Goal: Task Accomplishment & Management: Manage account settings

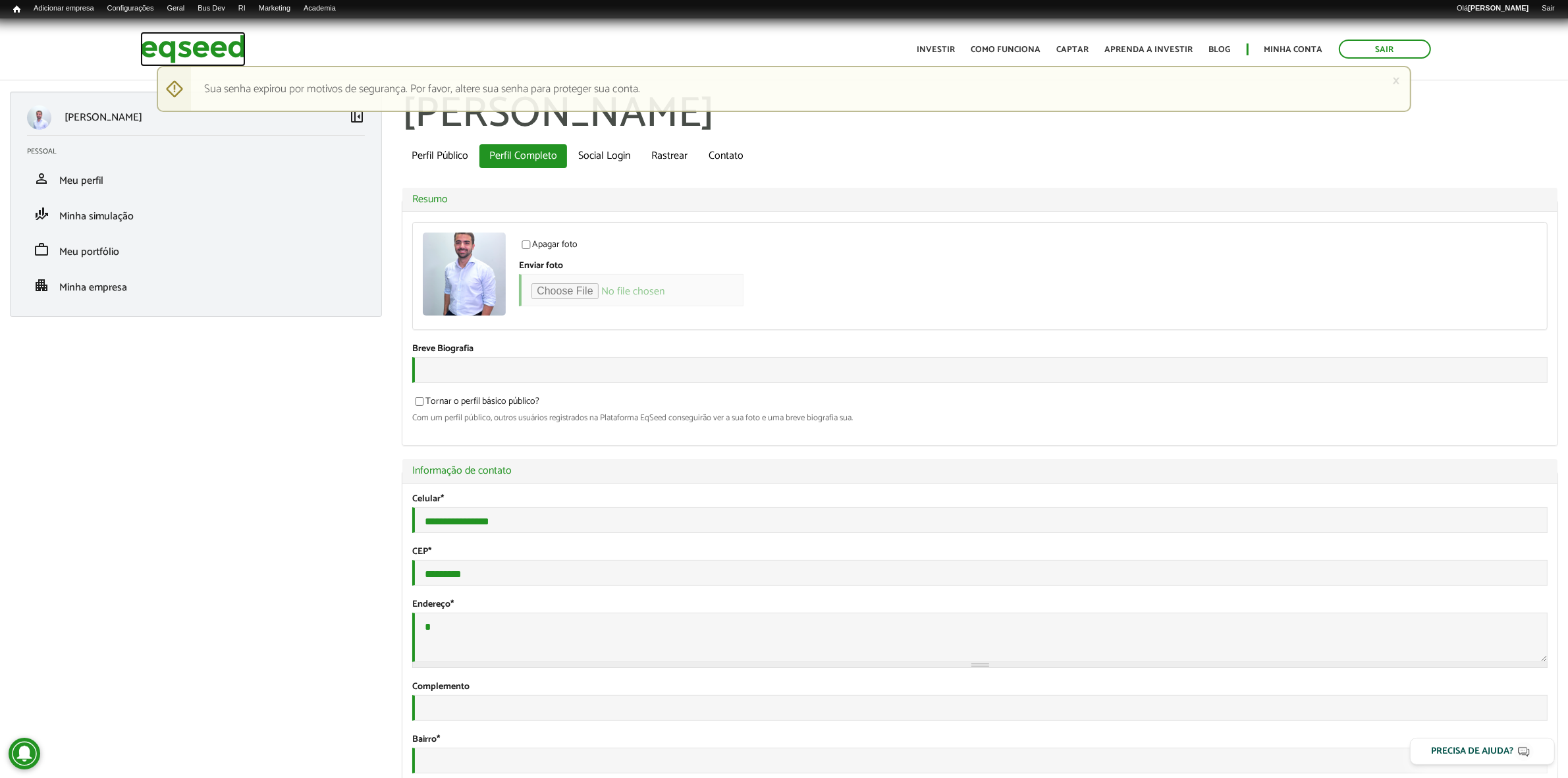
click at [225, 48] on img at bounding box center [193, 49] width 106 height 35
click at [208, 36] on img at bounding box center [193, 49] width 106 height 35
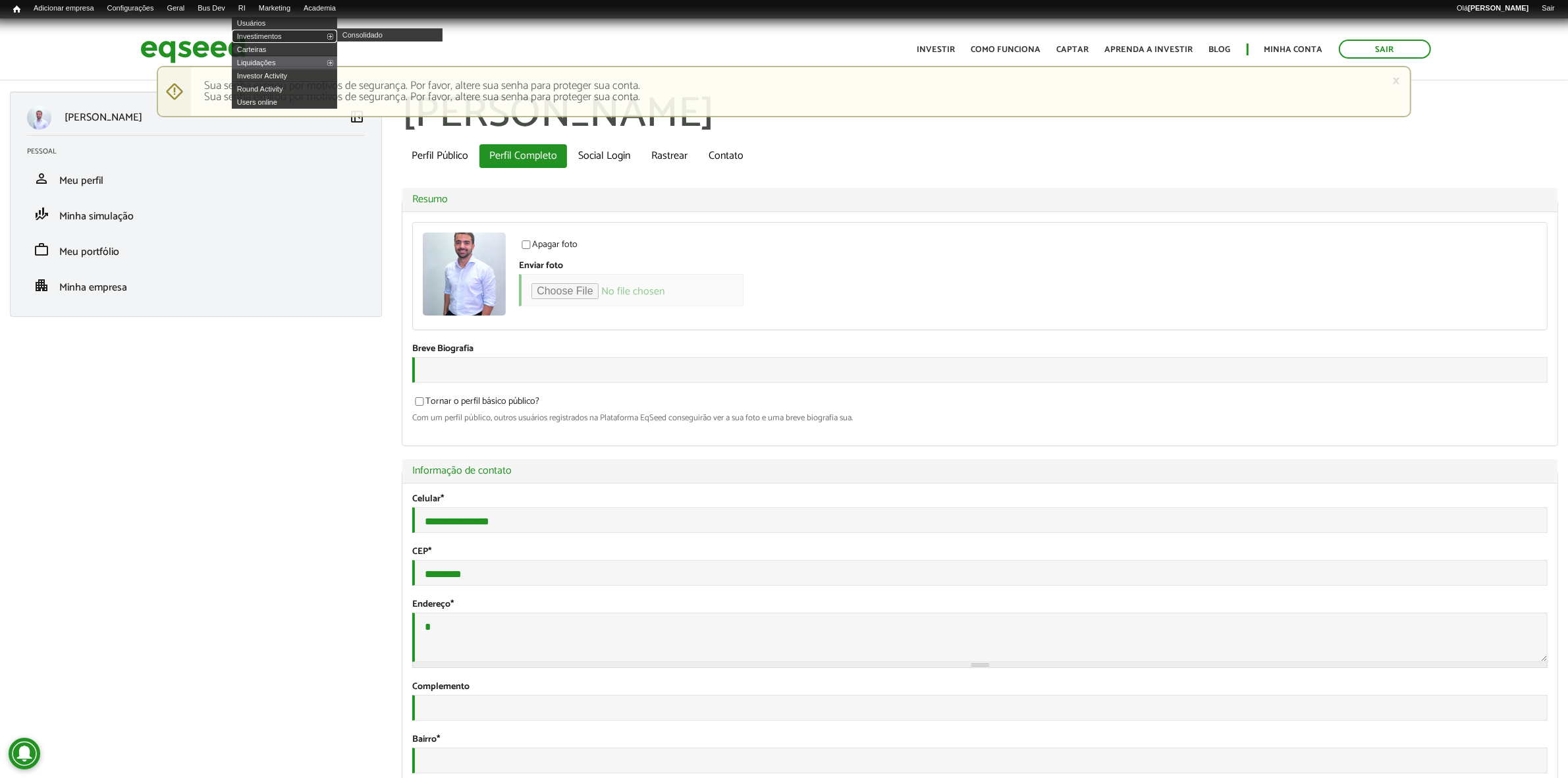
click at [267, 34] on link "Investimentos" at bounding box center [285, 36] width 106 height 13
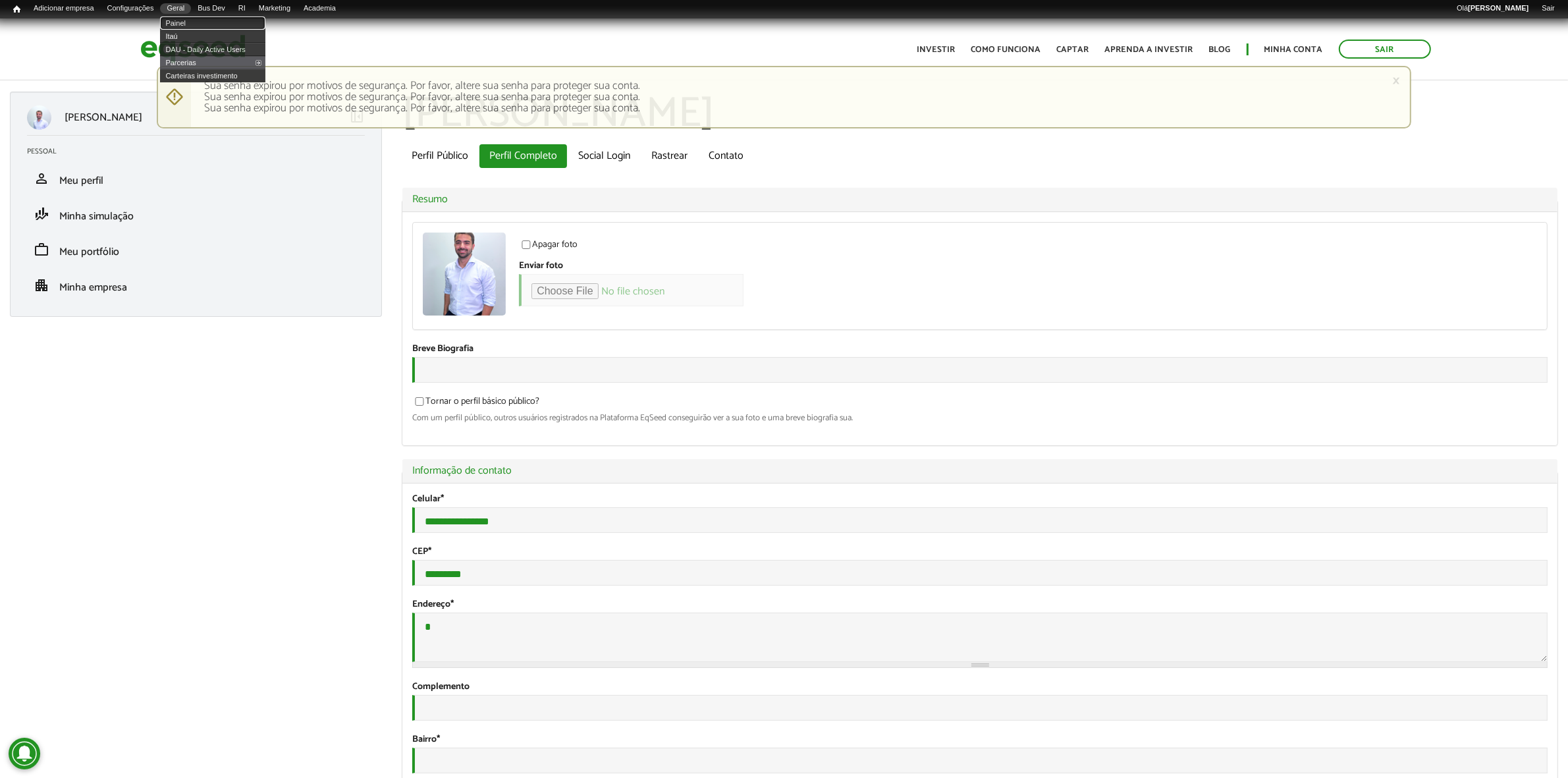
click at [198, 17] on link "Painel" at bounding box center [212, 23] width 106 height 13
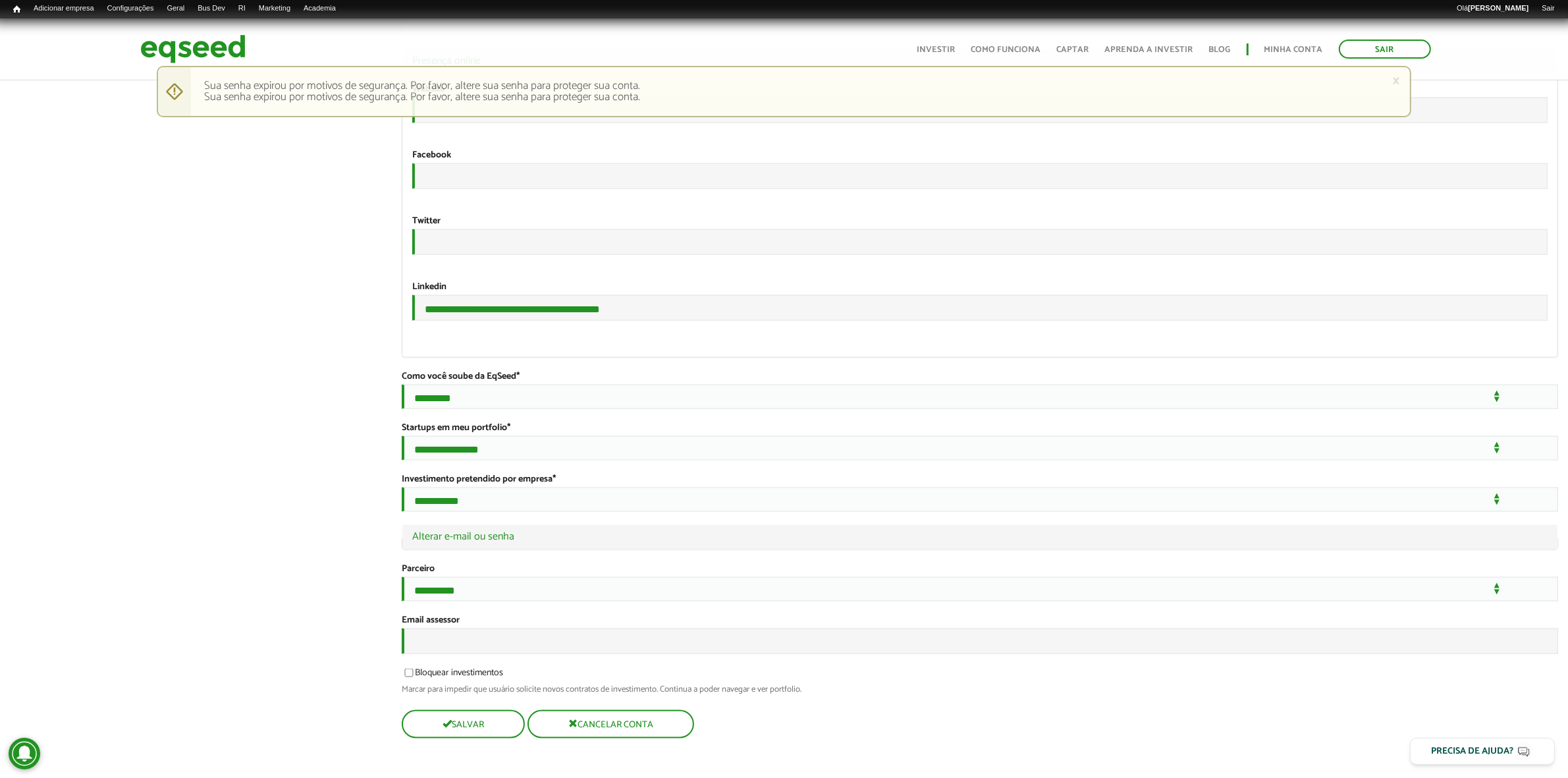
scroll to position [2172, 0]
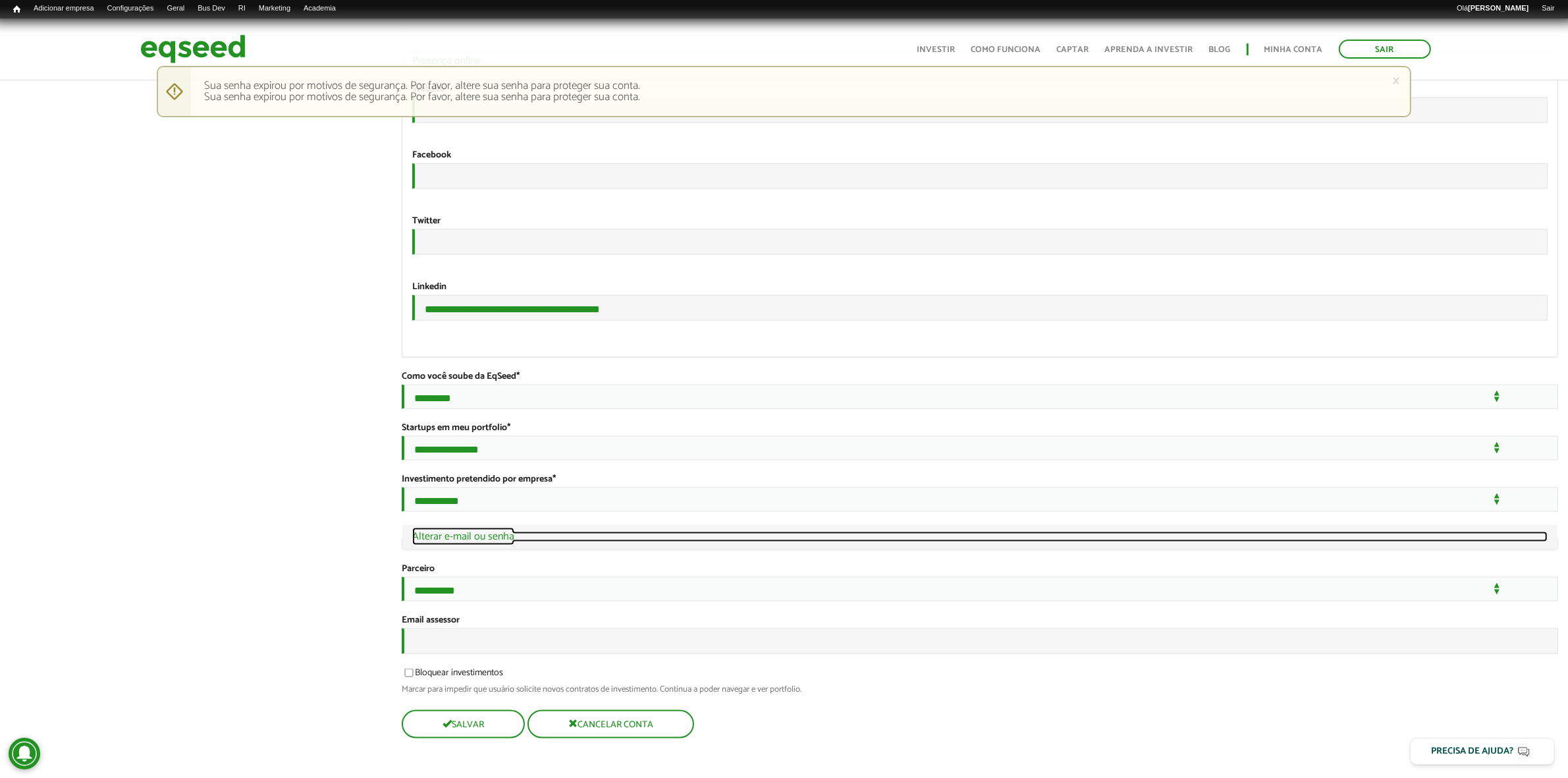
click at [479, 542] on link "Ocultar Alterar e-mail ou senha" at bounding box center [980, 536] width 1136 height 10
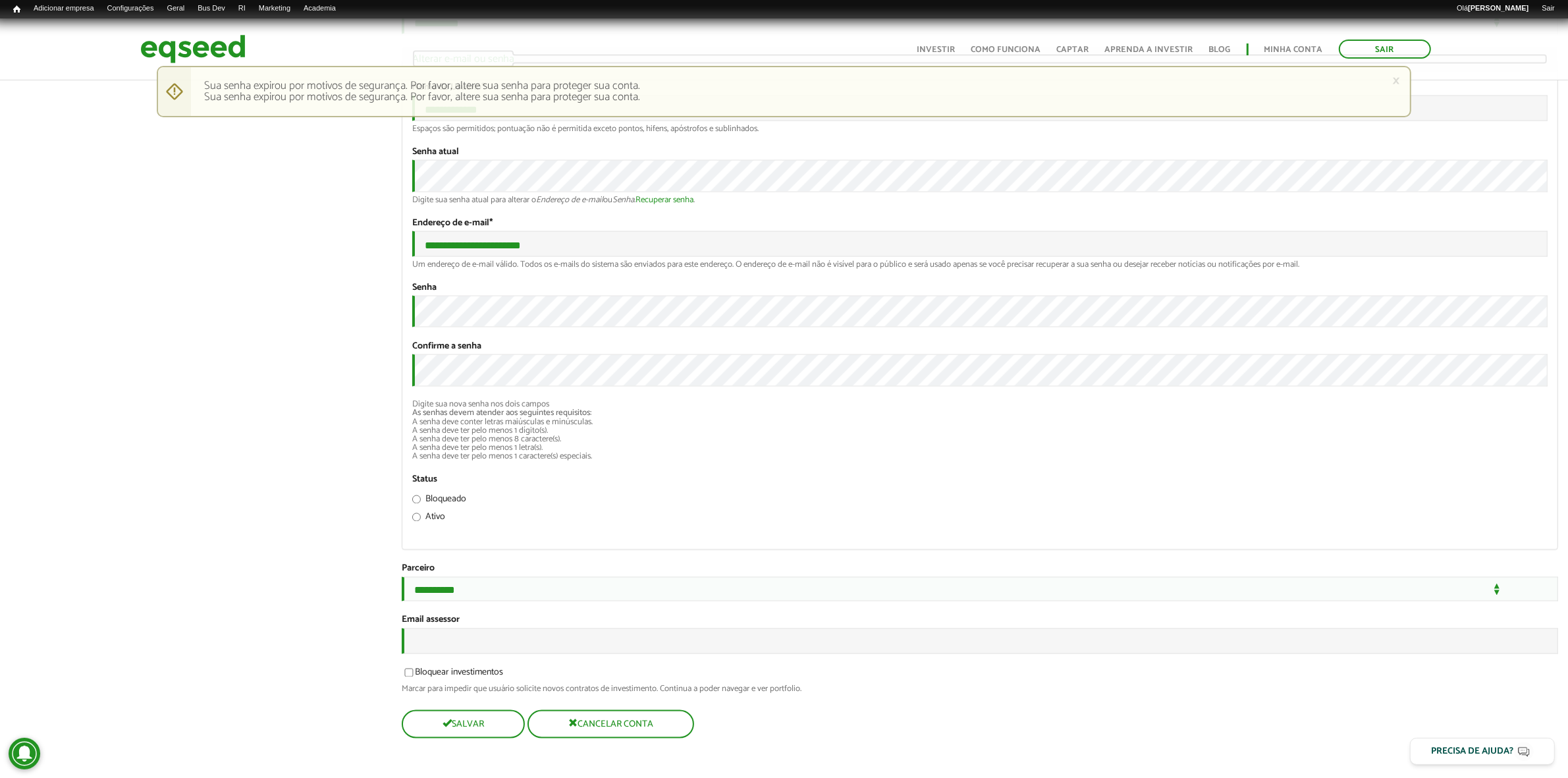
scroll to position [2824, 0]
click at [444, 733] on button "Salvar" at bounding box center [462, 725] width 120 height 26
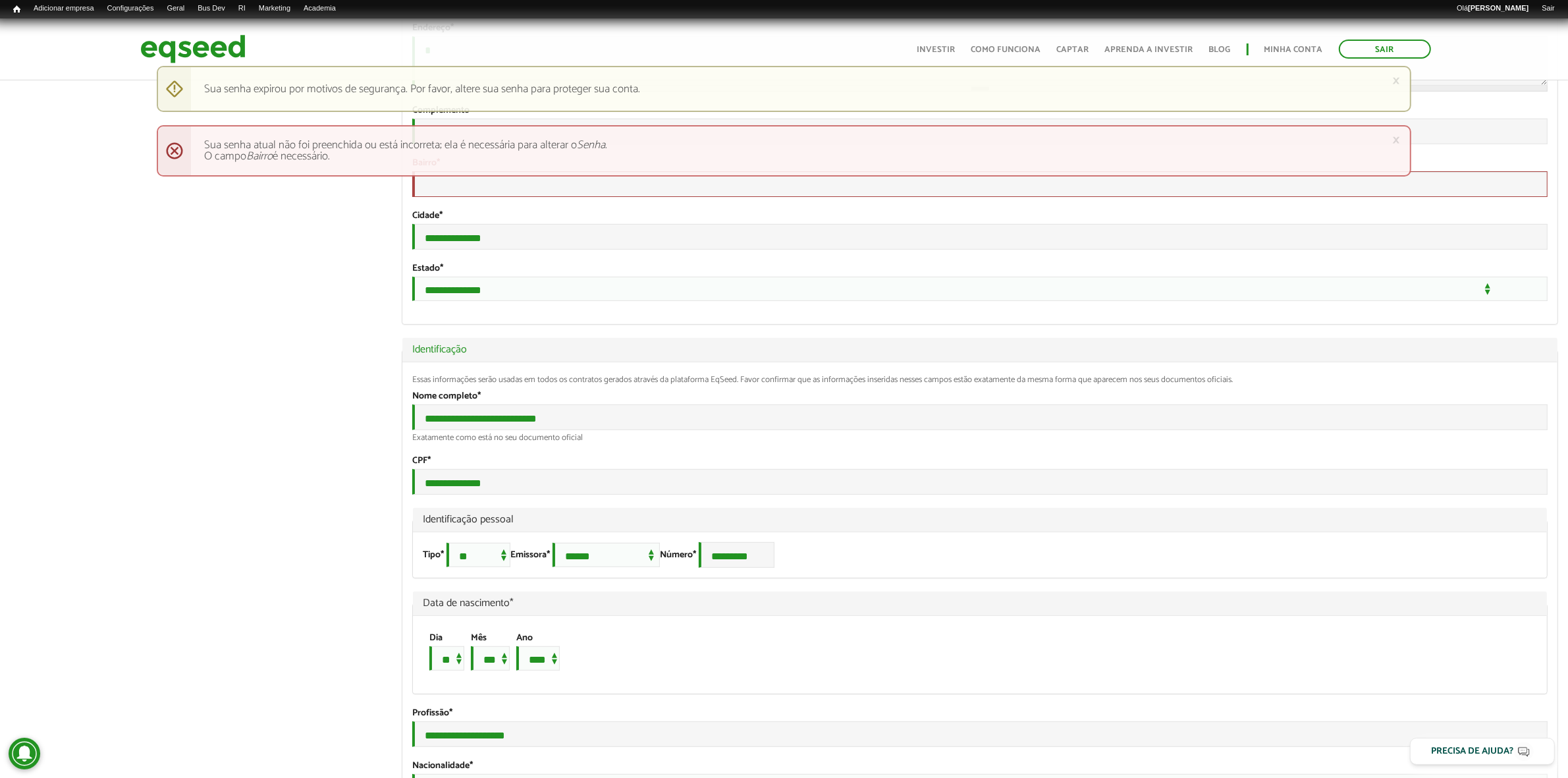
scroll to position [494, 0]
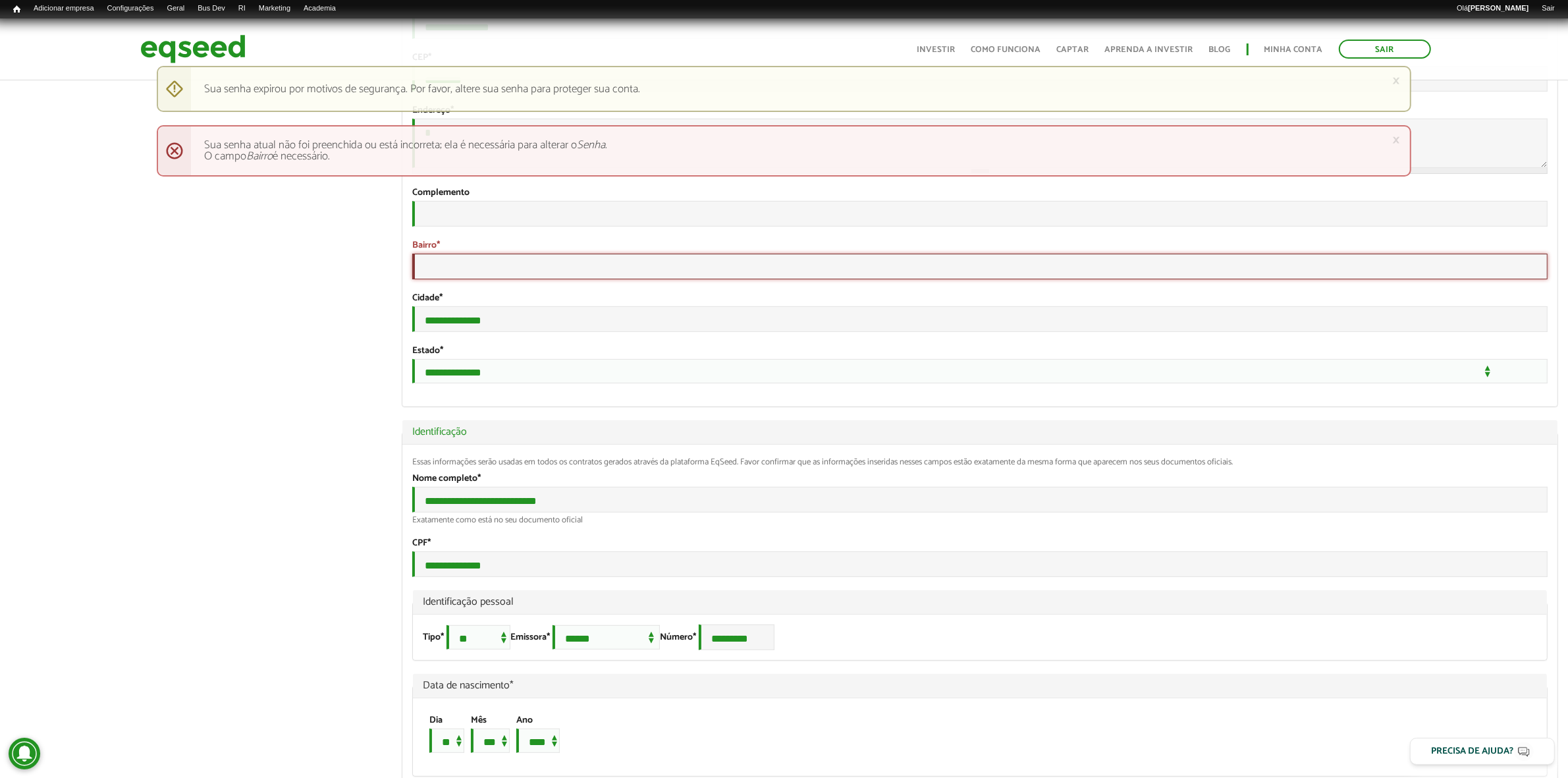
click at [607, 279] on input "Bairro *" at bounding box center [980, 266] width 1136 height 26
type input "*******"
type input "***"
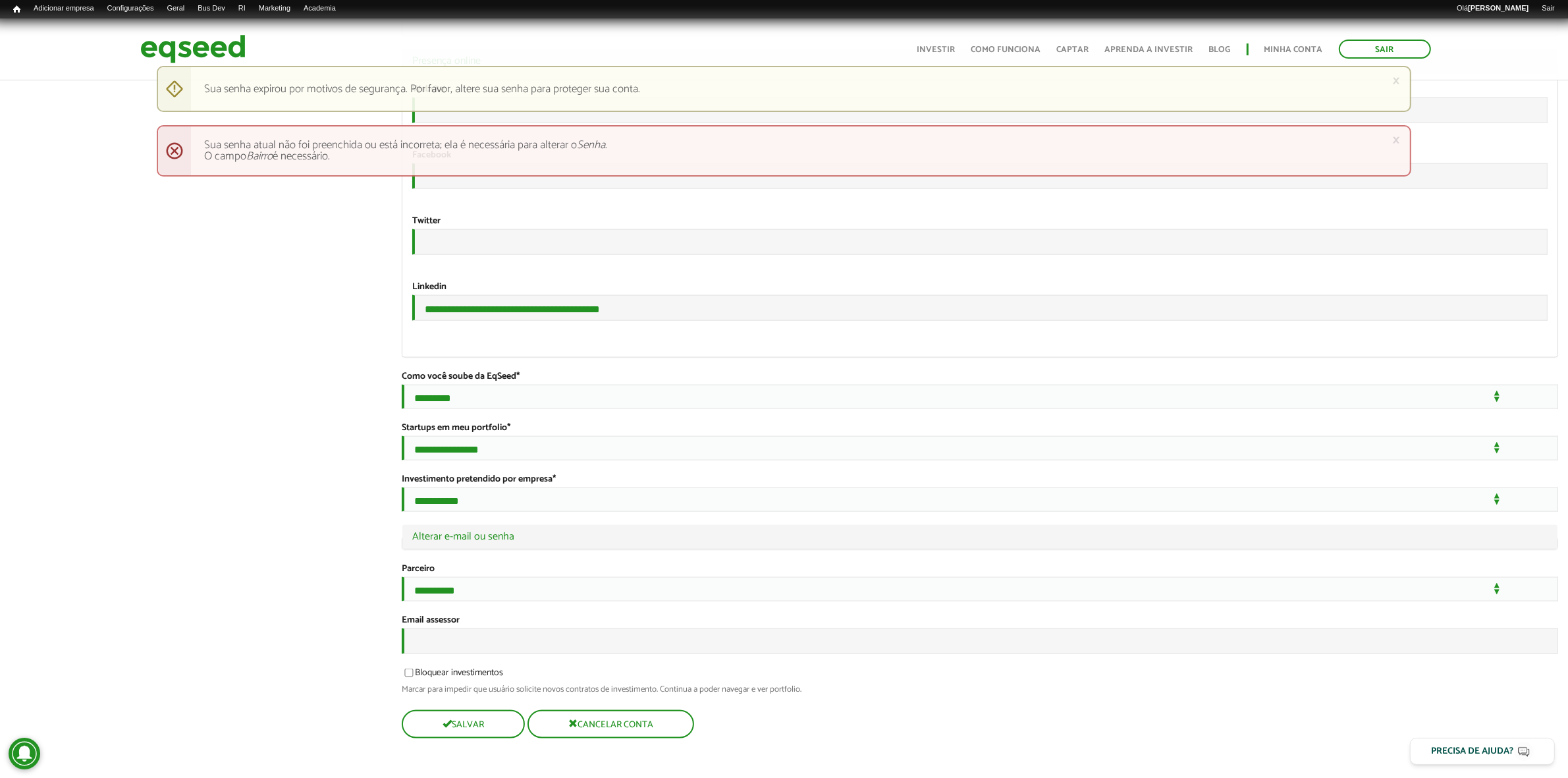
scroll to position [2338, 0]
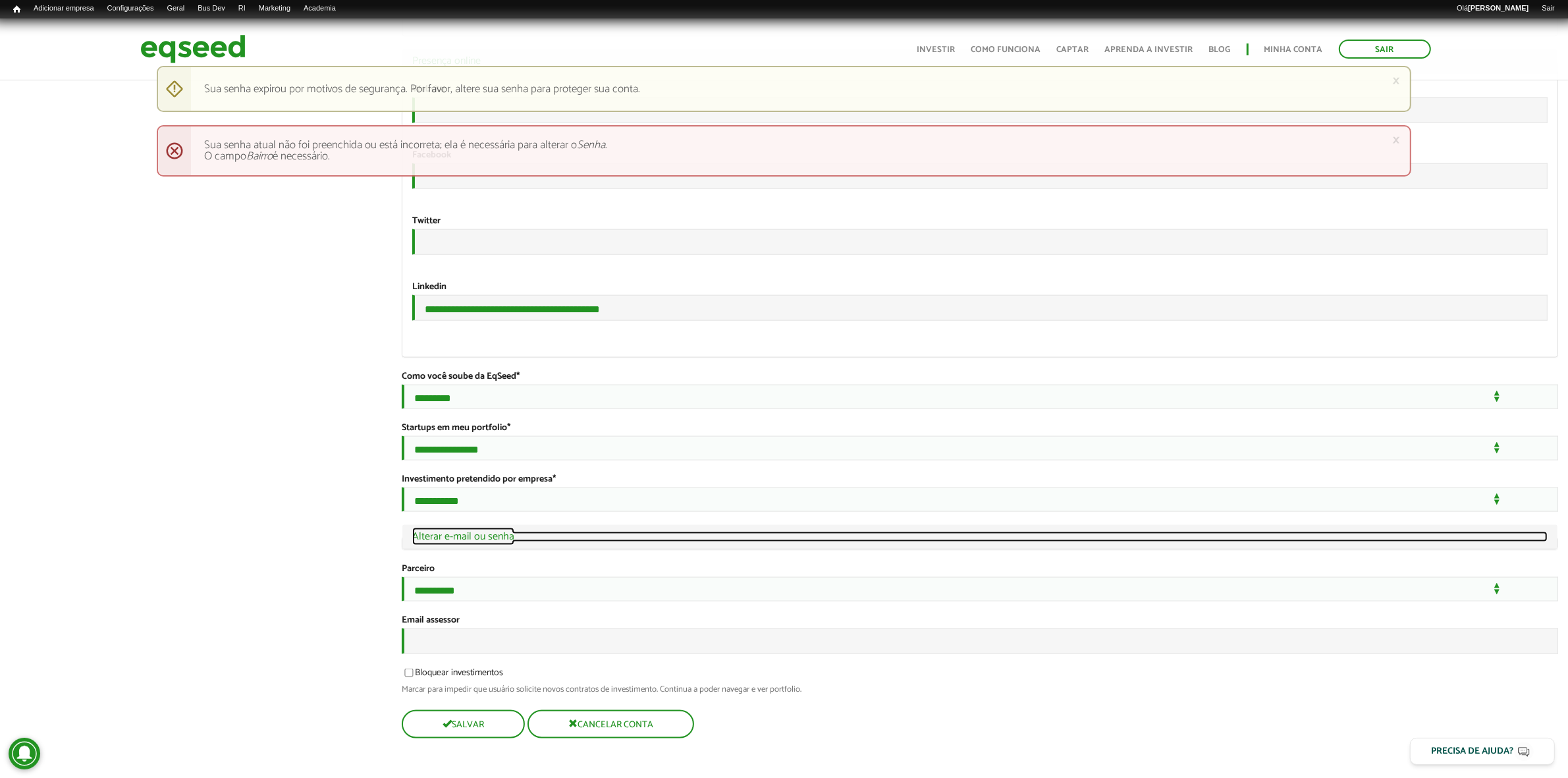
click at [510, 532] on link "Ocultar Alterar e-mail ou senha" at bounding box center [980, 536] width 1136 height 10
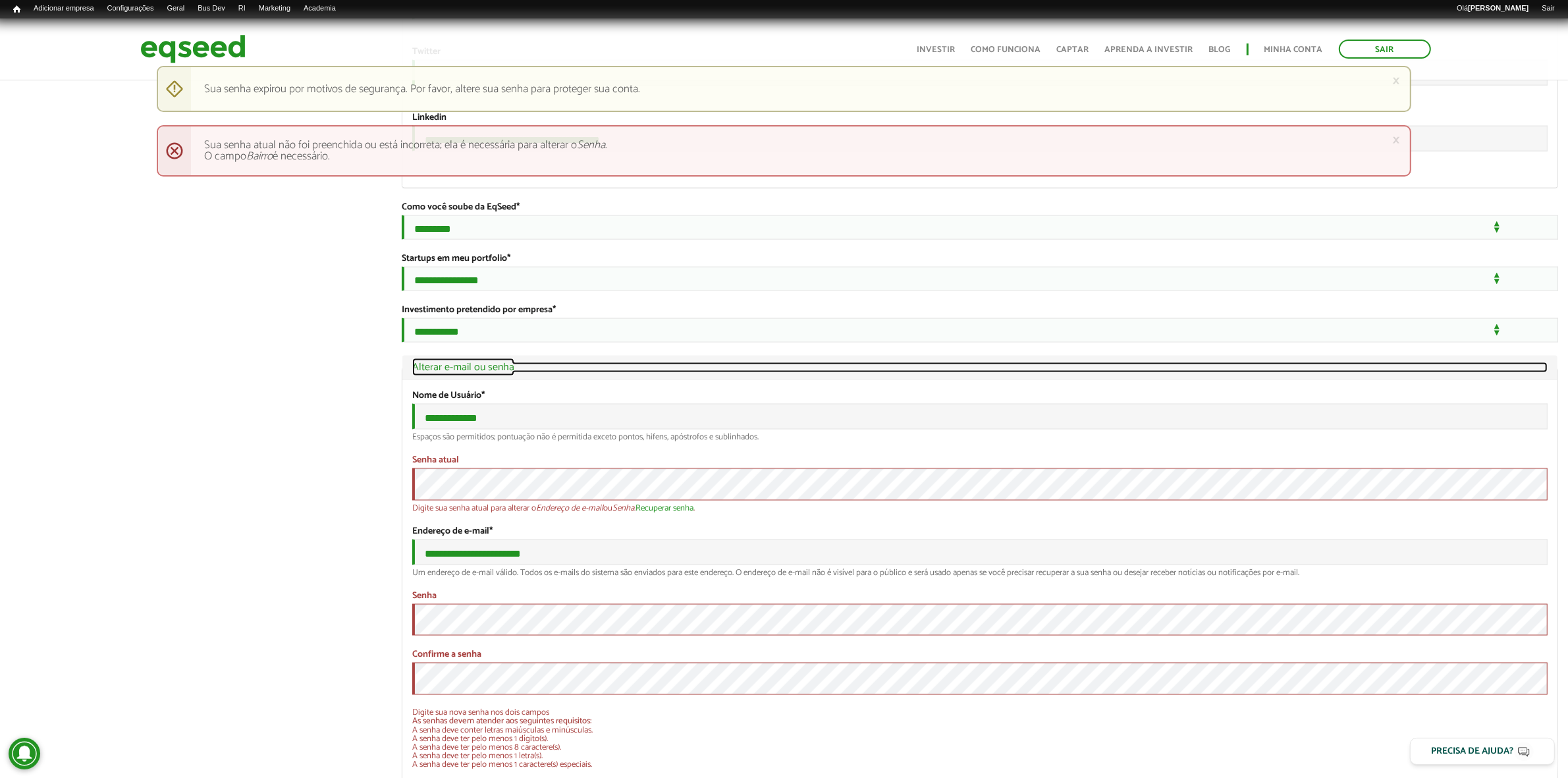
scroll to position [2622, 0]
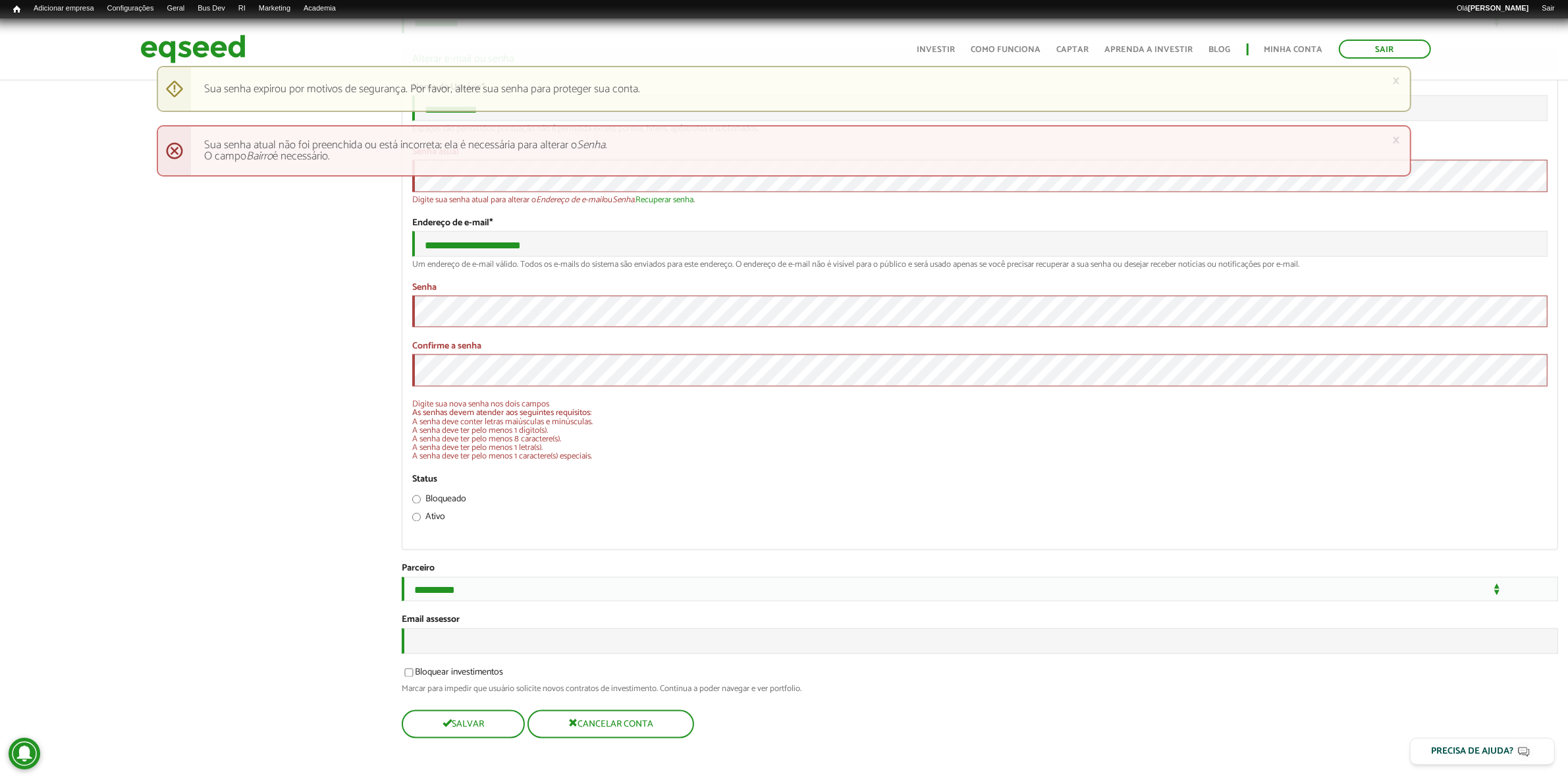
scroll to position [2824, 0]
click at [471, 722] on button "Salvar" at bounding box center [462, 725] width 120 height 26
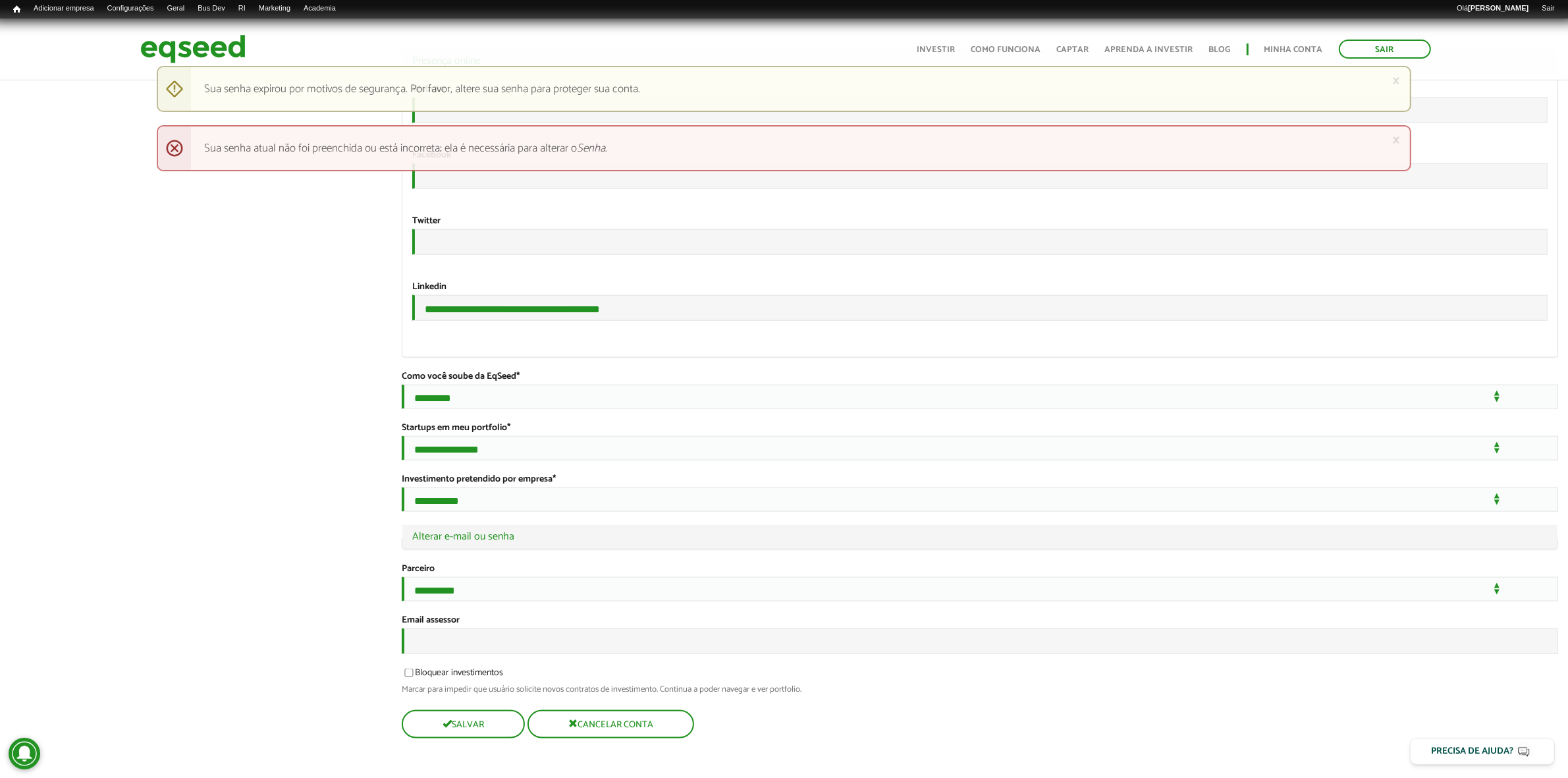
scroll to position [2338, 0]
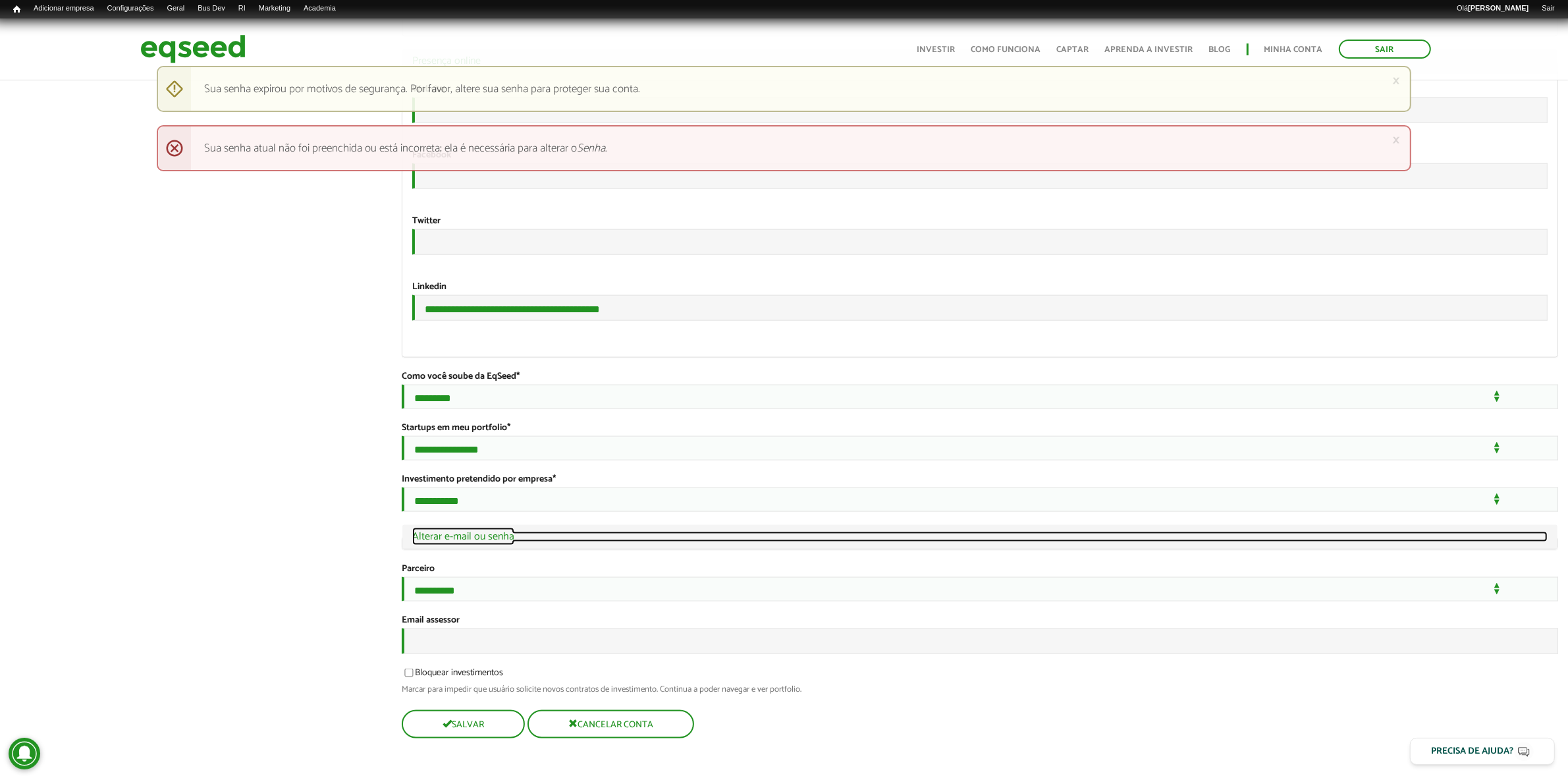
click at [473, 532] on link "Ocultar Alterar e-mail ou senha" at bounding box center [980, 536] width 1136 height 10
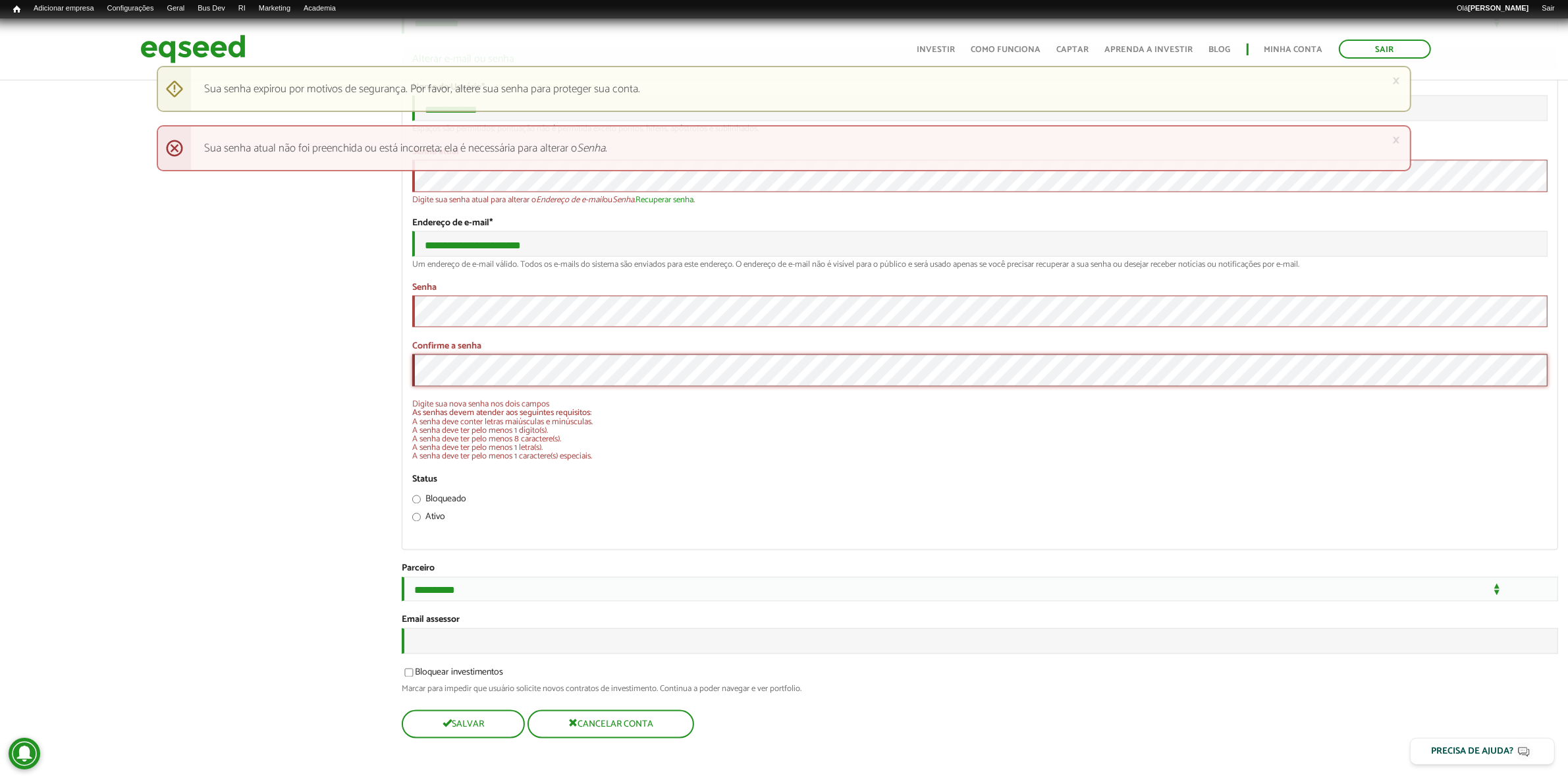
scroll to position [2824, 0]
click at [467, 738] on button "Salvar" at bounding box center [462, 725] width 120 height 26
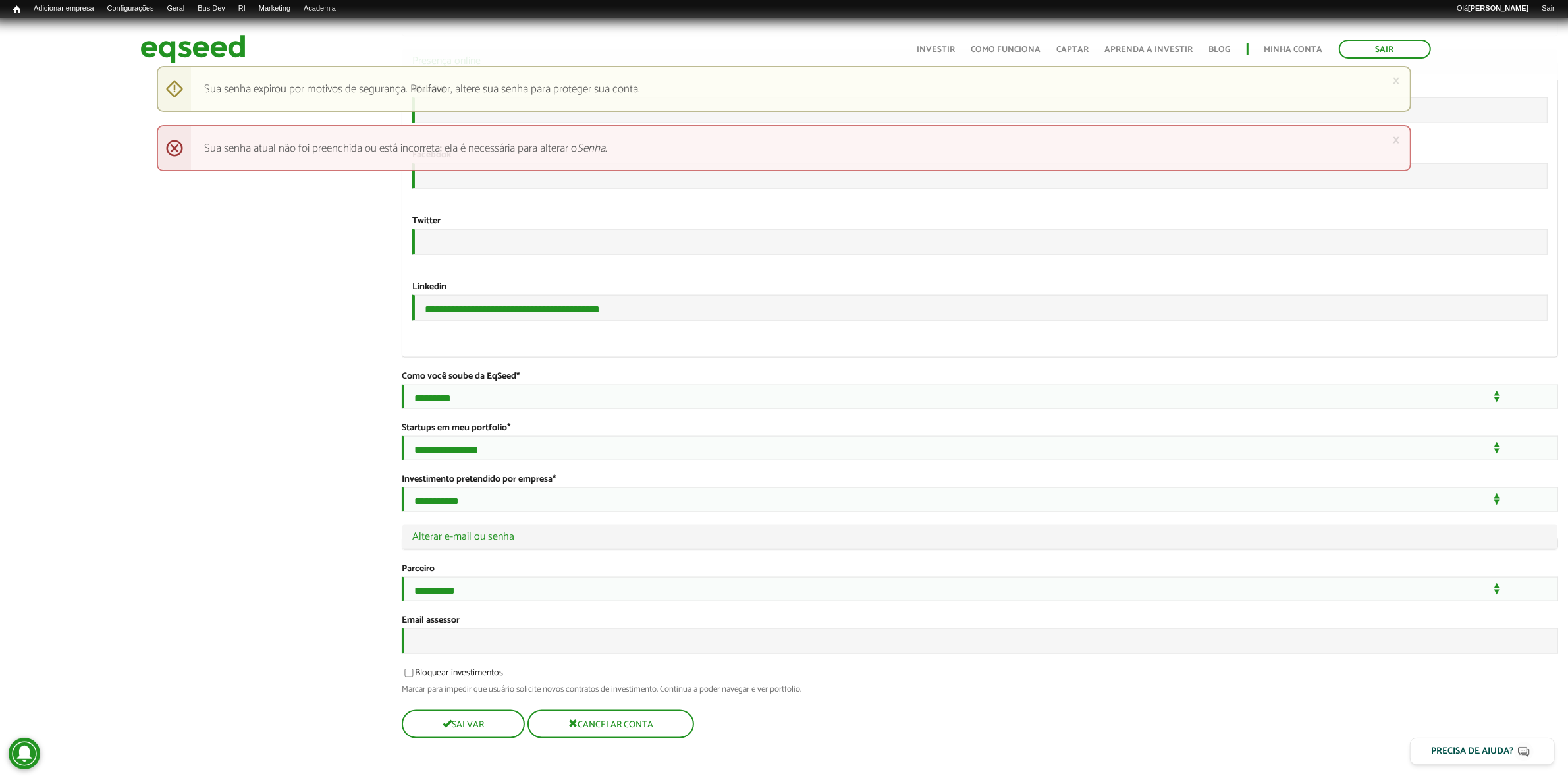
scroll to position [2338, 0]
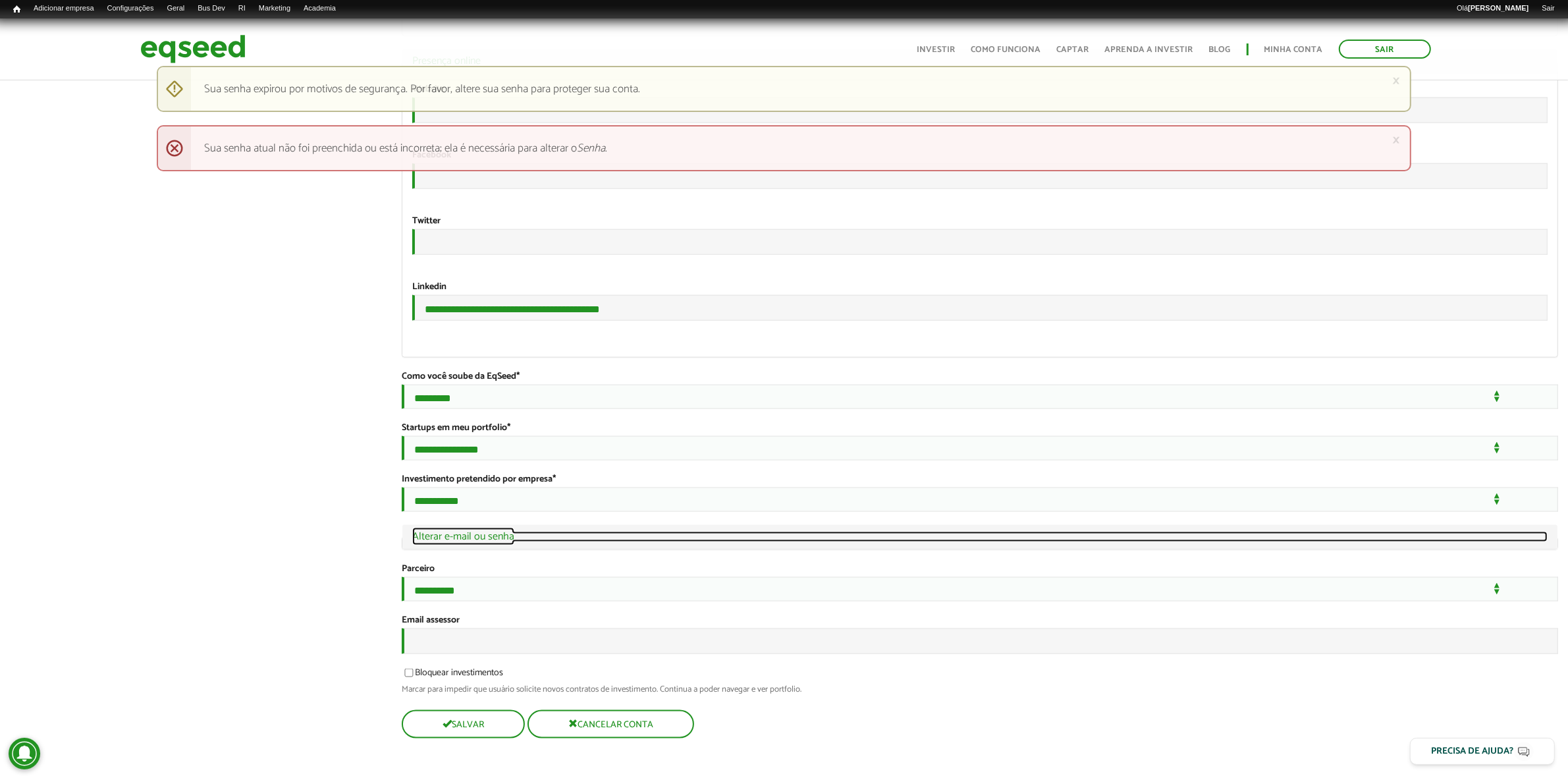
click at [461, 532] on link "Ocultar Alterar e-mail ou senha" at bounding box center [980, 536] width 1136 height 10
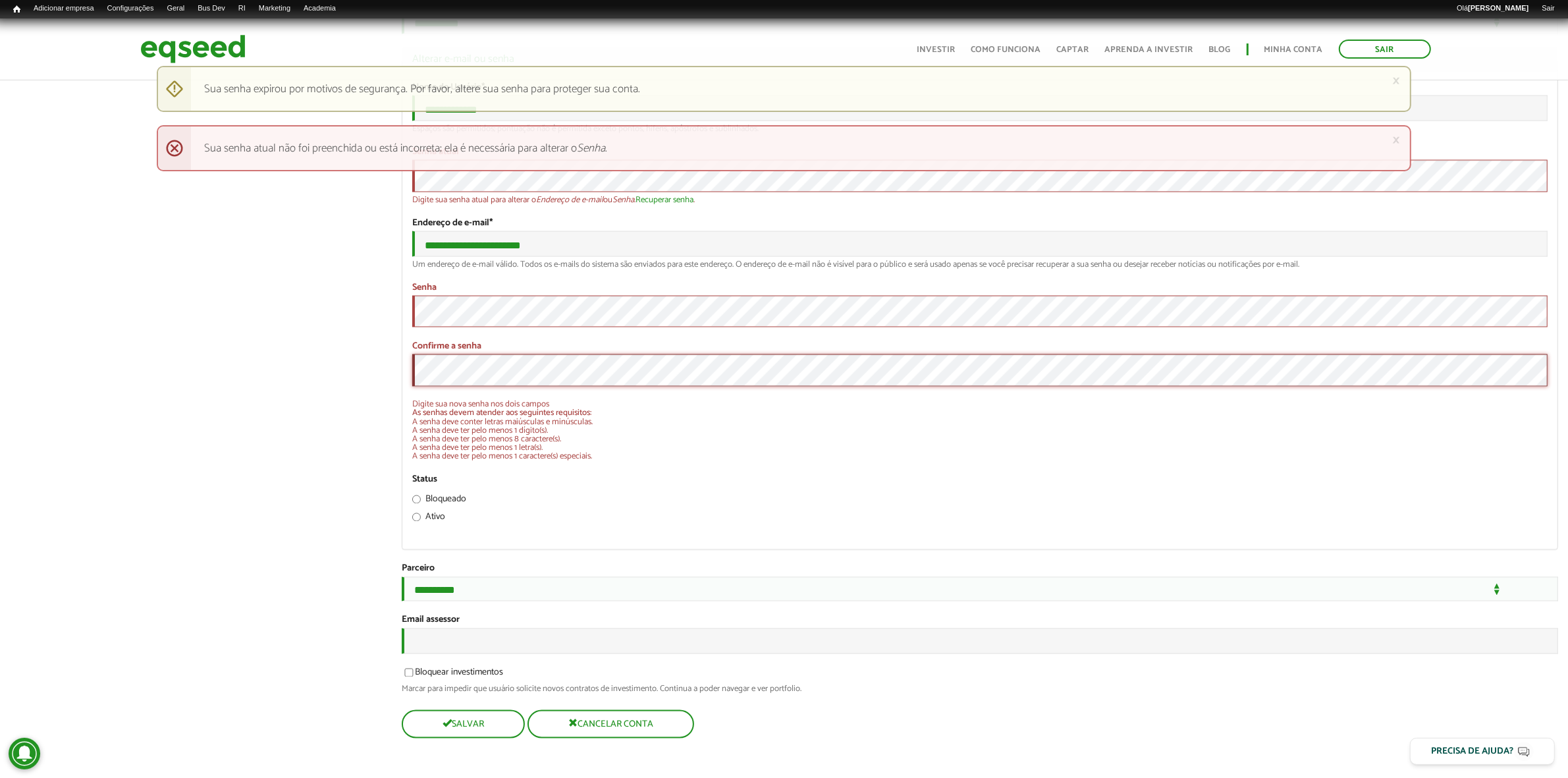
scroll to position [2824, 0]
click at [455, 723] on button "Salvar" at bounding box center [462, 725] width 120 height 26
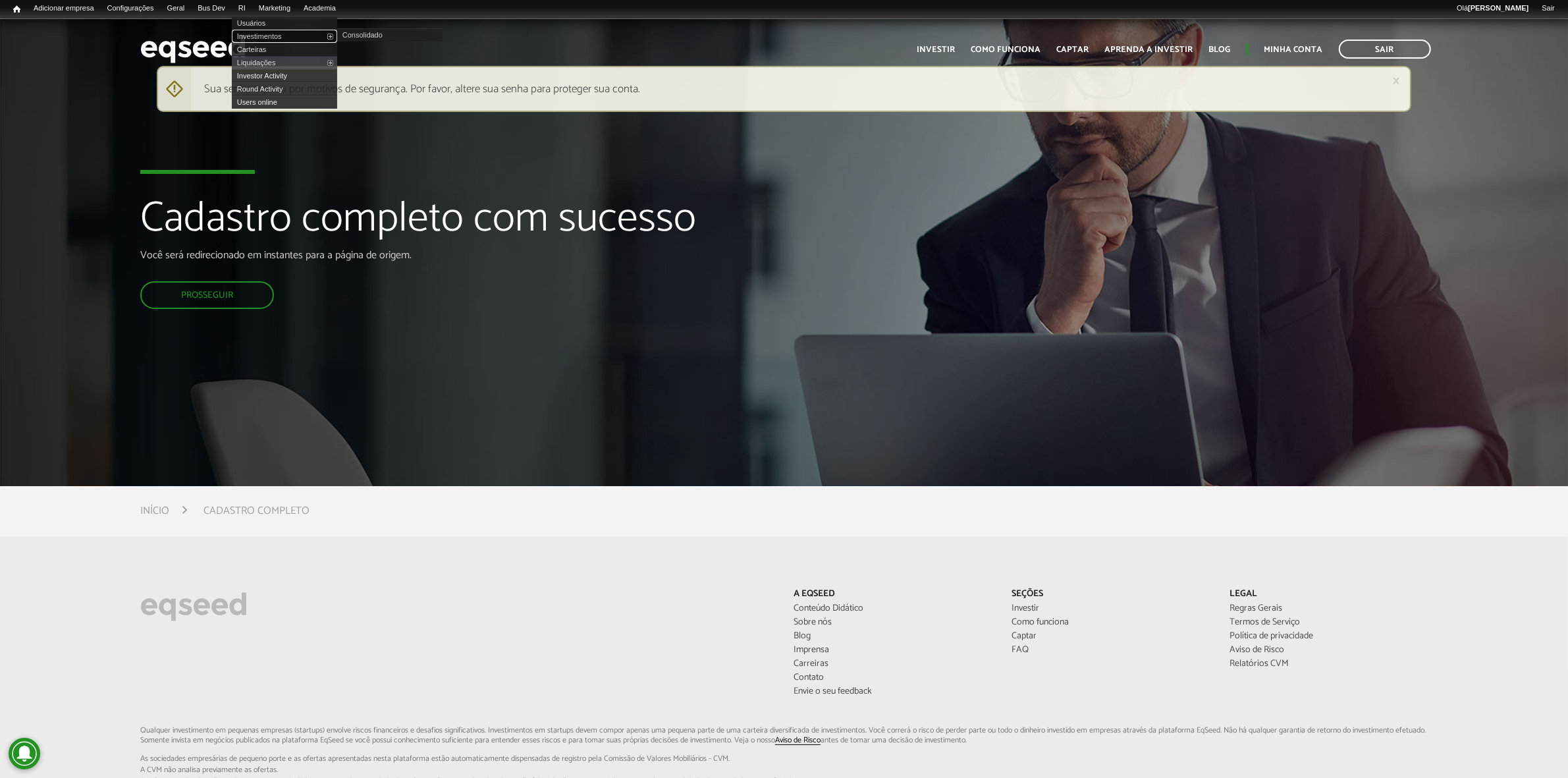
click at [268, 31] on link "Investimentos" at bounding box center [285, 36] width 106 height 13
